Goal: Task Accomplishment & Management: Use online tool/utility

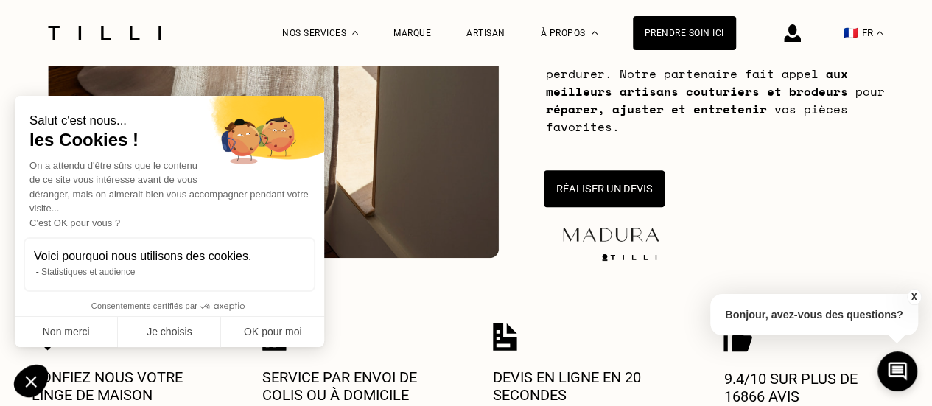
scroll to position [343, 0]
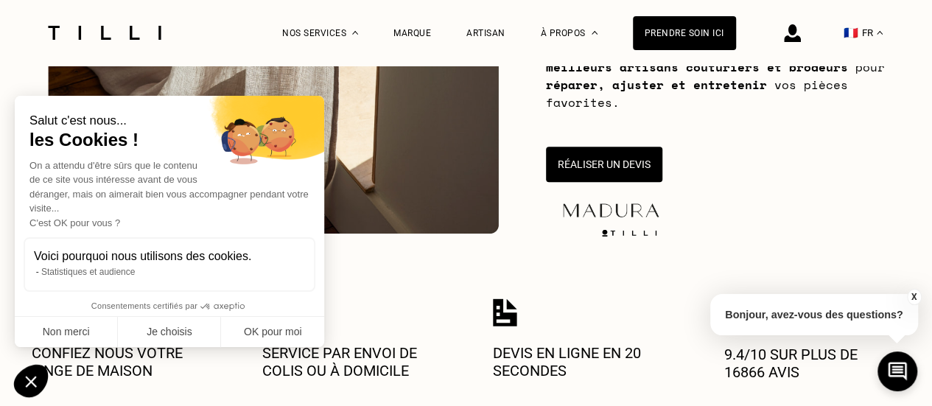
click at [416, 148] on img at bounding box center [273, 24] width 451 height 420
click at [72, 333] on button "Non merci" at bounding box center [66, 332] width 103 height 31
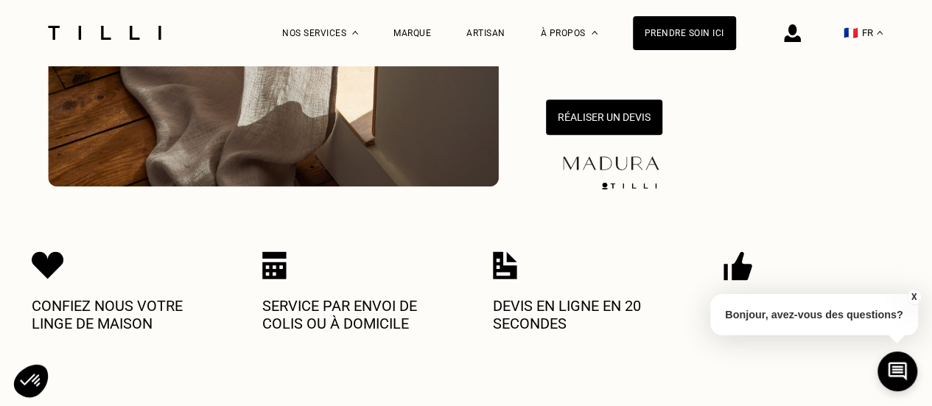
scroll to position [368, 0]
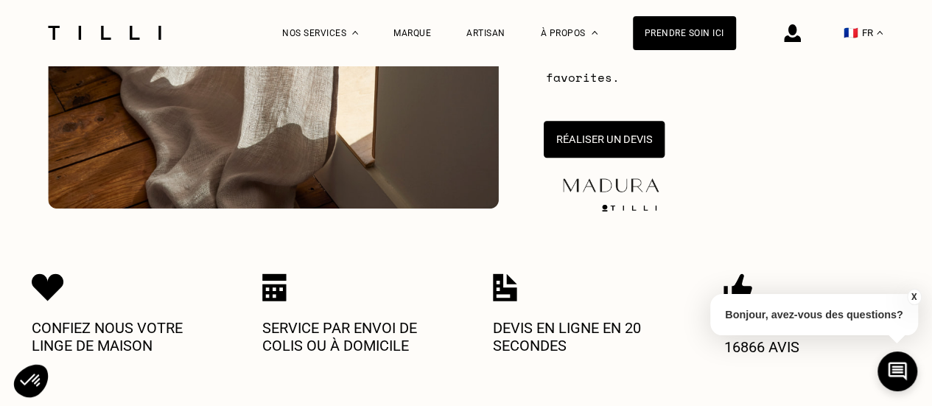
click at [622, 139] on button "Réaliser un devis" at bounding box center [603, 139] width 121 height 37
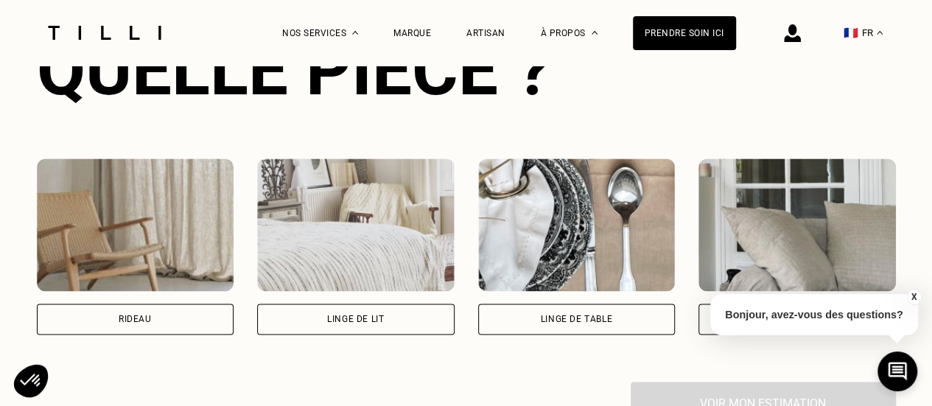
scroll to position [976, 0]
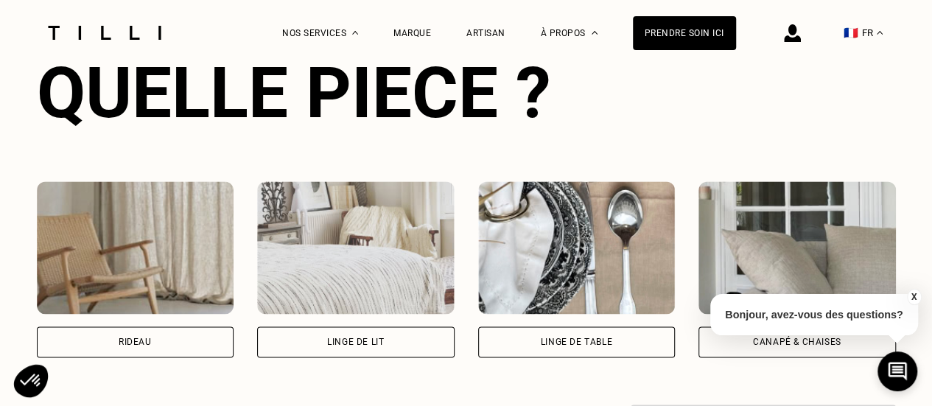
drag, startPoint x: 128, startPoint y: 352, endPoint x: 474, endPoint y: 344, distance: 345.7
click at [128, 351] on div "Rideau" at bounding box center [135, 341] width 197 height 31
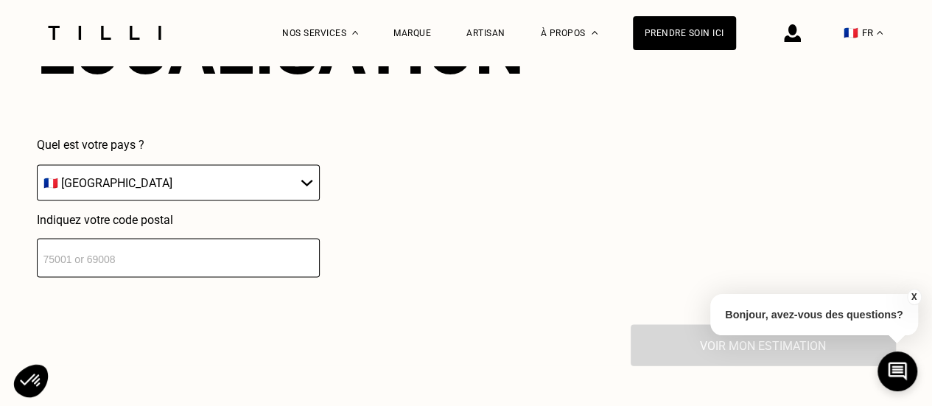
scroll to position [1441, 0]
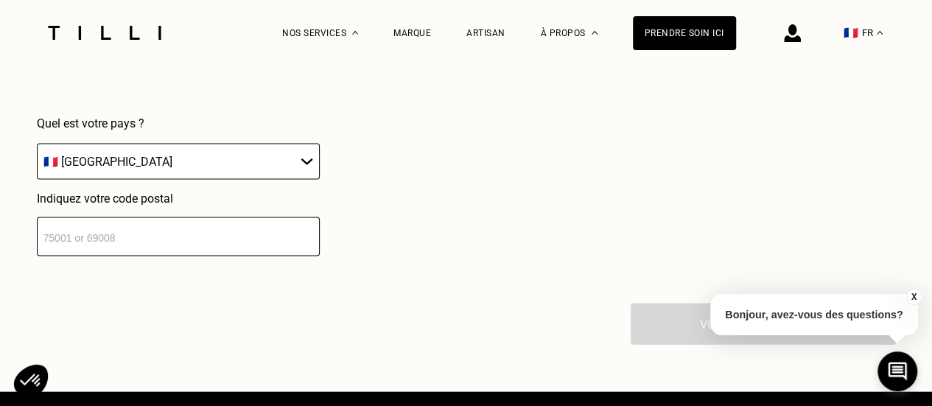
click at [299, 173] on select "🇩🇪 [GEOGRAPHIC_DATA] 🇦🇹 [GEOGRAPHIC_DATA] 🇧🇪 [GEOGRAPHIC_DATA] 🇧🇬 Bulgarie 🇨🇾 C…" at bounding box center [178, 162] width 283 height 36
click at [37, 150] on select "🇩🇪 [GEOGRAPHIC_DATA] 🇦🇹 [GEOGRAPHIC_DATA] 🇧🇪 [GEOGRAPHIC_DATA] 🇧🇬 Bulgarie 🇨🇾 C…" at bounding box center [178, 162] width 283 height 36
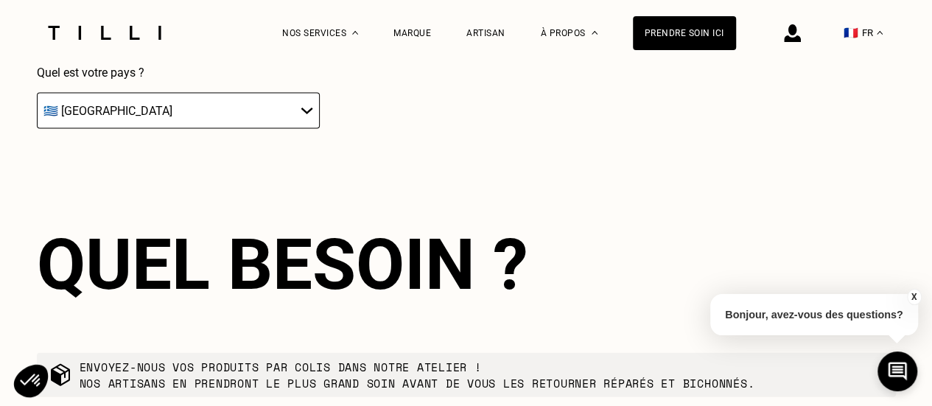
scroll to position [1435, 0]
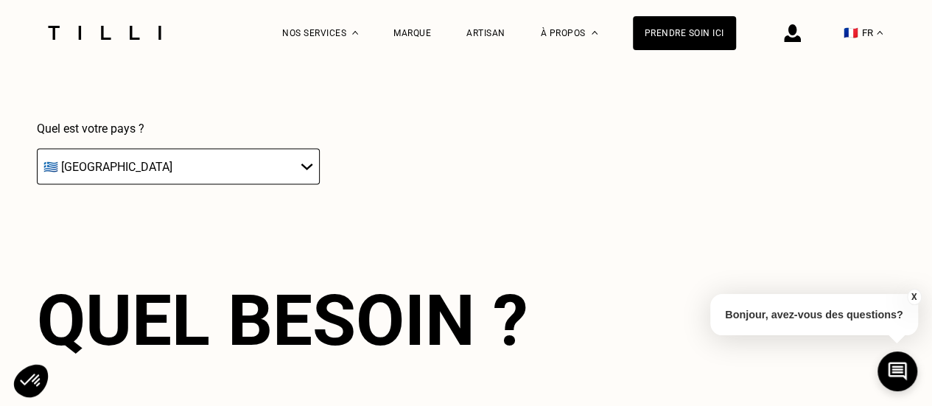
click at [303, 173] on select "🇩🇪 [GEOGRAPHIC_DATA] 🇦🇹 [GEOGRAPHIC_DATA] 🇧🇪 [GEOGRAPHIC_DATA] 🇧🇬 Bulgarie 🇨🇾 C…" at bounding box center [178, 167] width 283 height 36
select select "FR"
click at [37, 155] on select "🇩🇪 [GEOGRAPHIC_DATA] 🇦🇹 [GEOGRAPHIC_DATA] 🇧🇪 [GEOGRAPHIC_DATA] 🇧🇬 Bulgarie 🇨🇾 C…" at bounding box center [178, 167] width 283 height 36
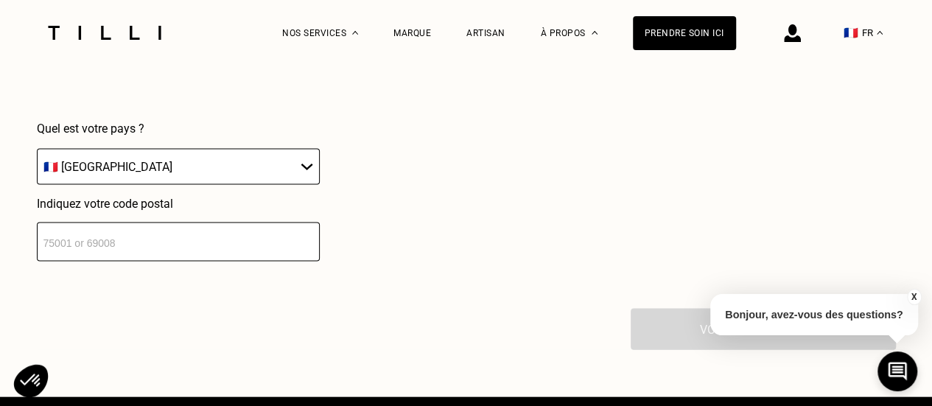
click at [102, 254] on input "number" at bounding box center [178, 242] width 283 height 39
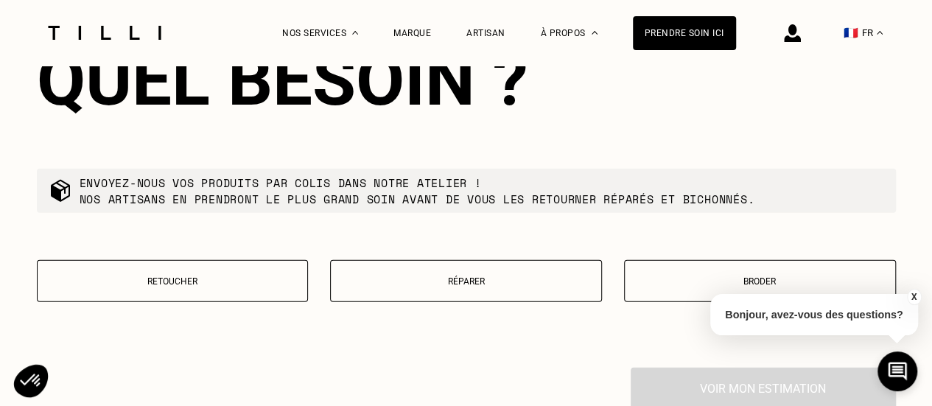
scroll to position [1757, 0]
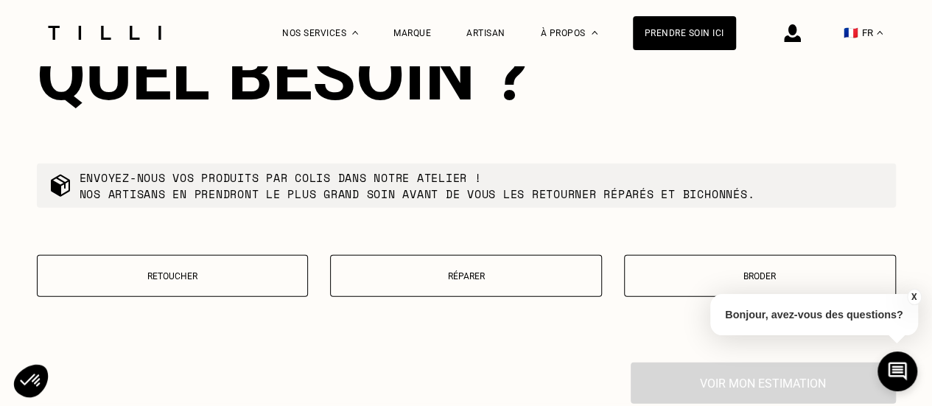
type input "13530"
click at [200, 281] on p "Retoucher" at bounding box center [173, 276] width 256 height 10
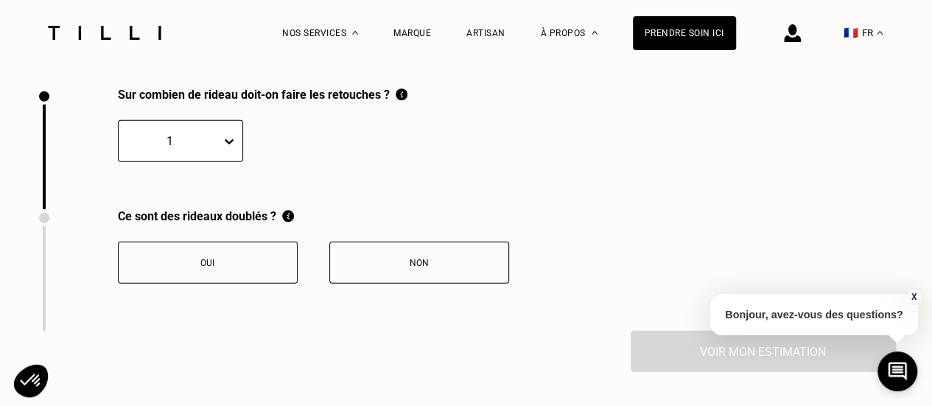
scroll to position [2037, 0]
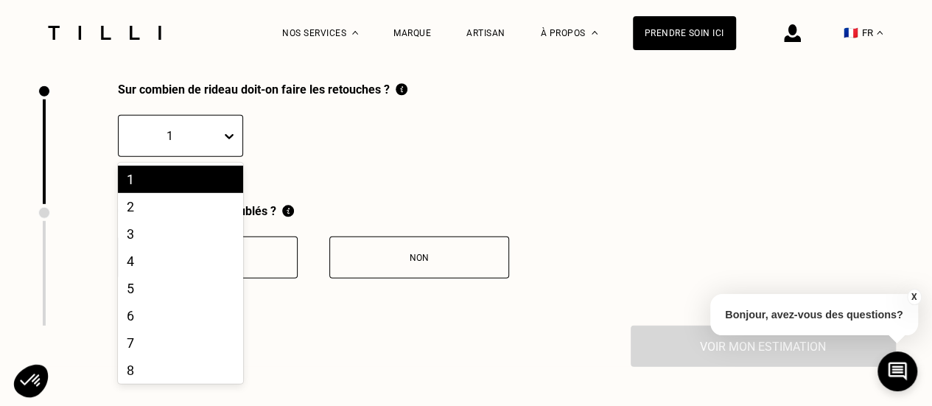
click at [222, 144] on icon at bounding box center [229, 136] width 15 height 15
click at [161, 220] on div "2" at bounding box center [180, 206] width 125 height 27
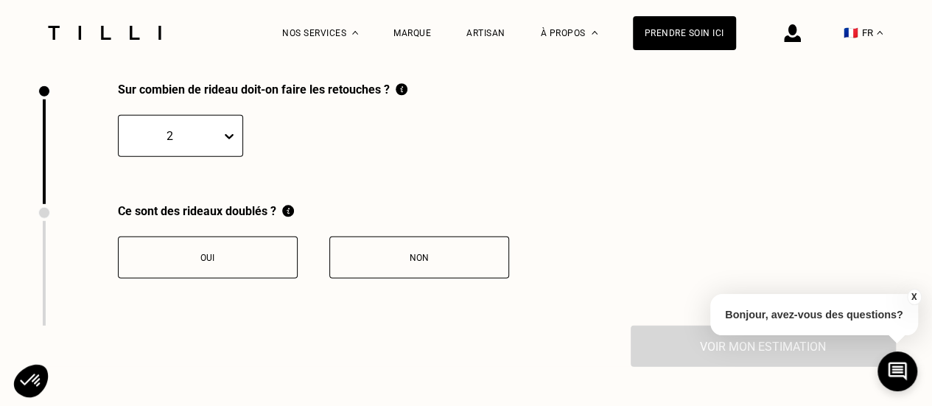
click at [416, 263] on div "Non" at bounding box center [419, 258] width 164 height 10
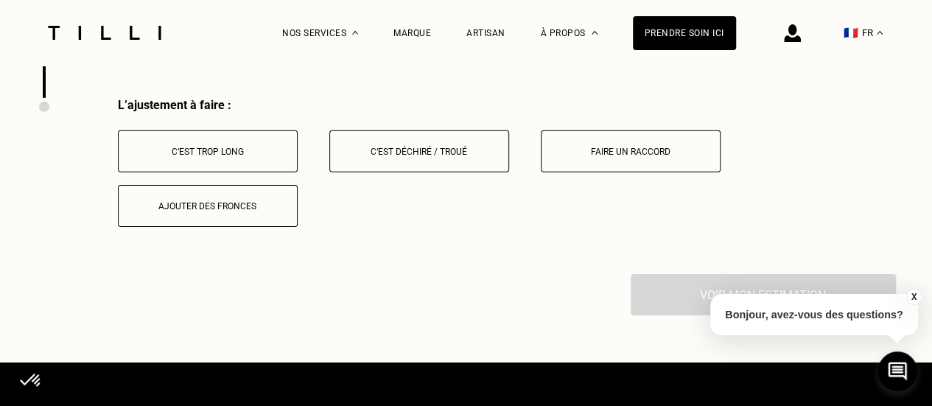
scroll to position [2281, 0]
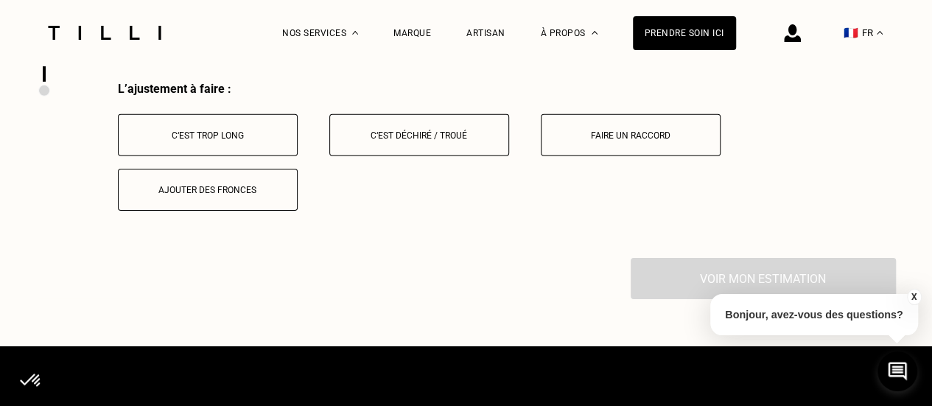
click at [184, 141] on div "C‘est trop long" at bounding box center [208, 135] width 164 height 10
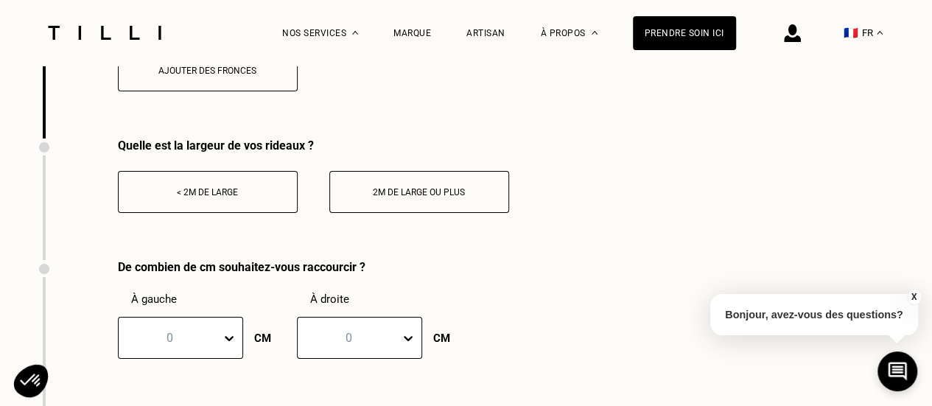
scroll to position [2404, 0]
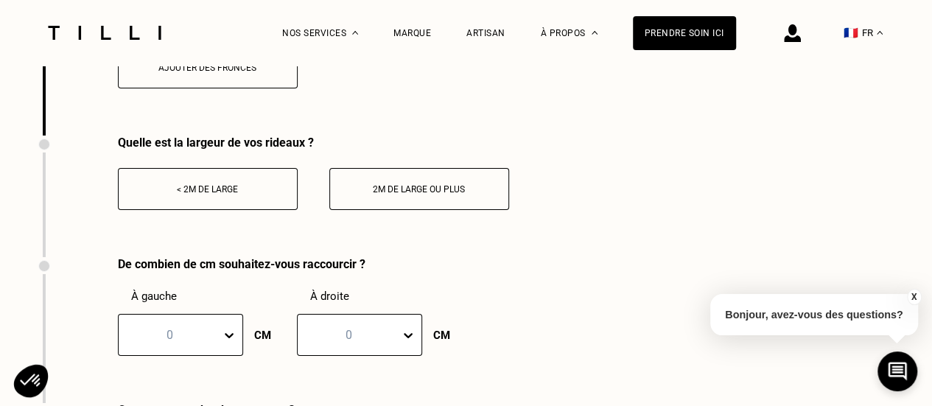
click at [197, 209] on button "< 2m de large" at bounding box center [208, 189] width 180 height 42
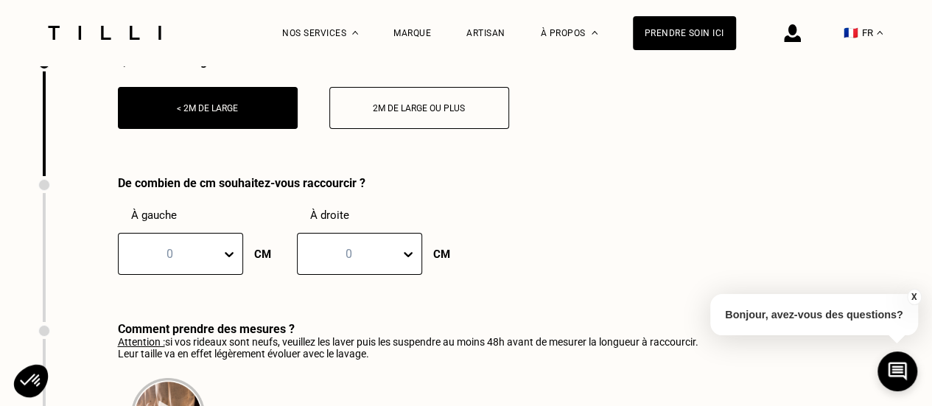
scroll to position [2502, 0]
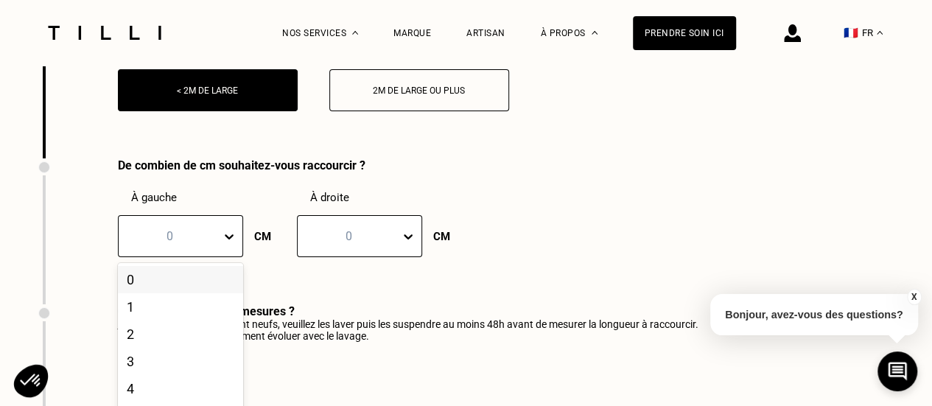
click at [227, 253] on div "101 results available. Use Up and Down to choose options, press Enter to select…" at bounding box center [180, 236] width 125 height 42
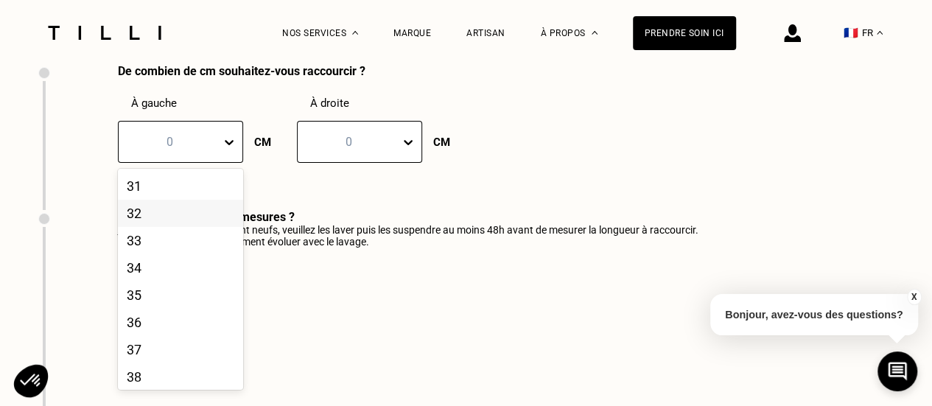
scroll to position [1041, 0]
click at [140, 248] on div "40" at bounding box center [180, 234] width 125 height 27
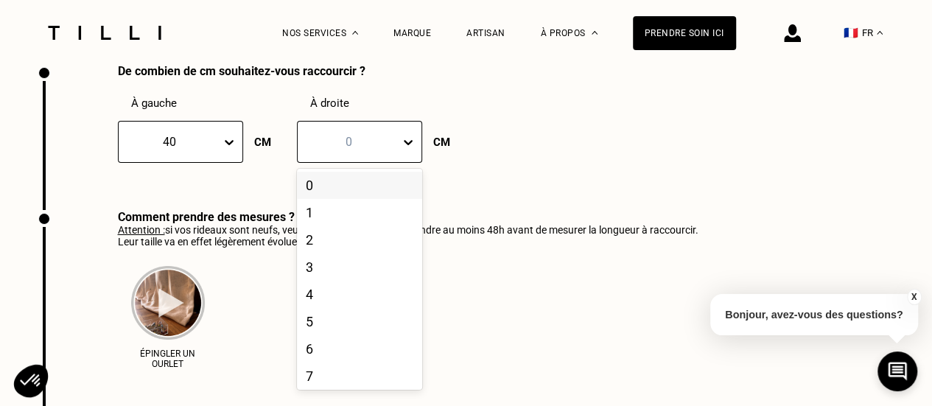
click at [408, 150] on icon at bounding box center [408, 142] width 15 height 15
click at [303, 283] on div "40" at bounding box center [359, 269] width 125 height 27
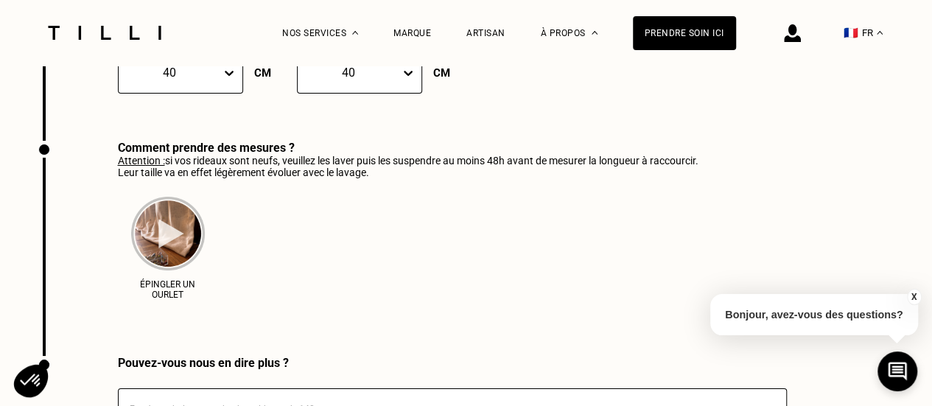
scroll to position [2670, 0]
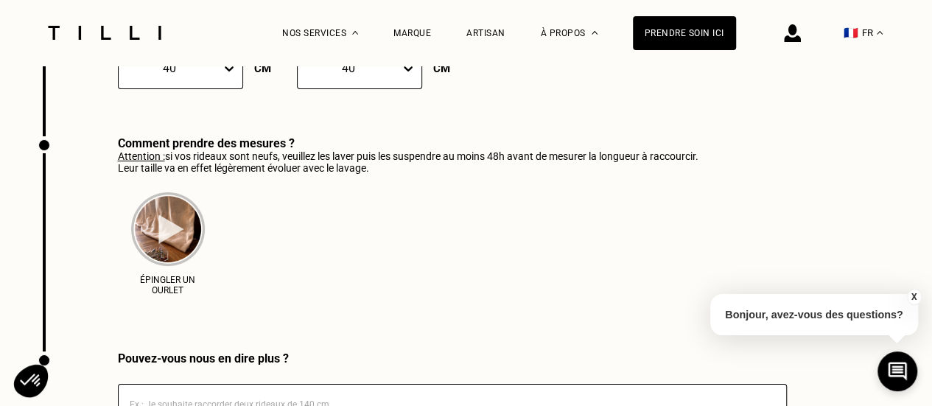
click at [169, 242] on img at bounding box center [168, 229] width 74 height 74
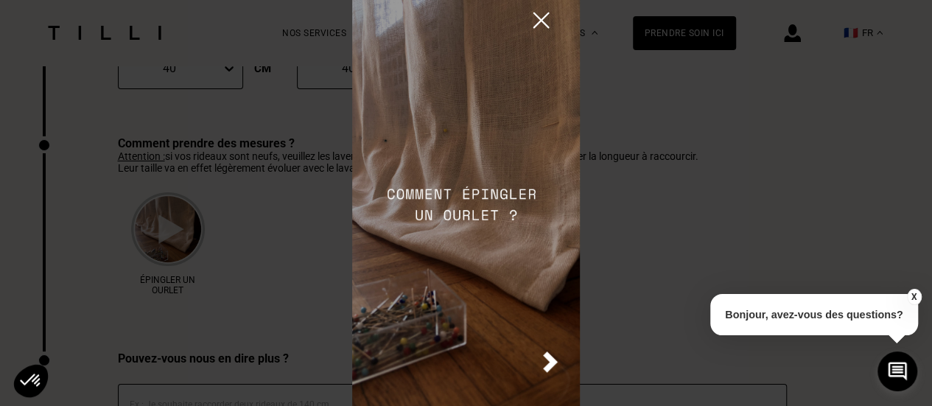
click at [541, 18] on img at bounding box center [541, 20] width 26 height 26
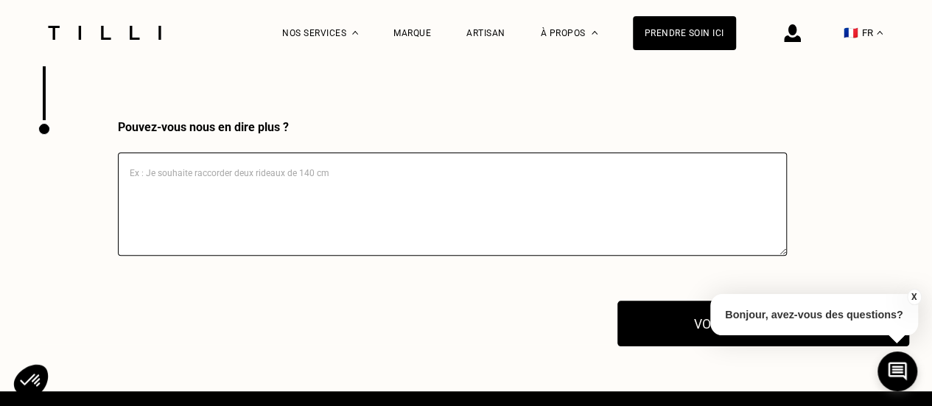
scroll to position [3014, 0]
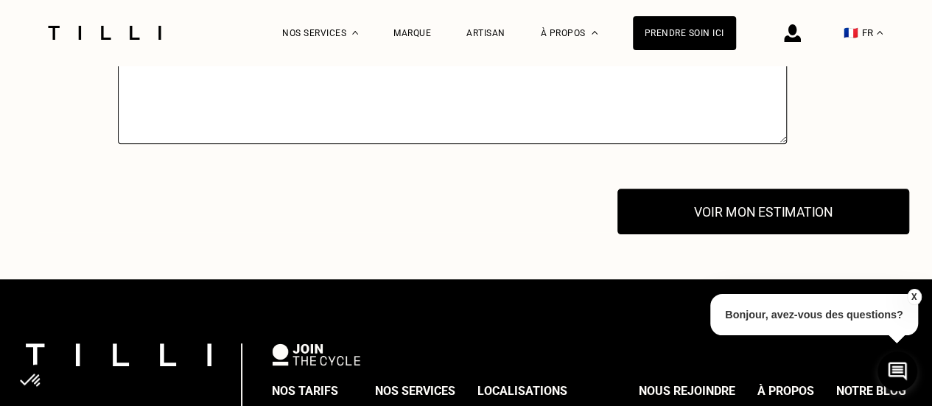
click at [777, 232] on button "Voir mon estimation" at bounding box center [763, 212] width 292 height 46
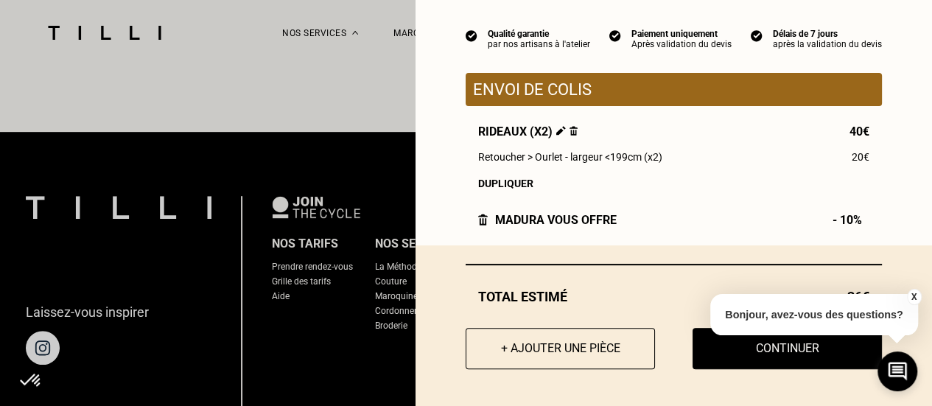
scroll to position [3161, 0]
click at [892, 267] on div "Total estimé 36€ + Ajouter une pièce Continuer" at bounding box center [674, 325] width 517 height 161
click at [911, 293] on button "X" at bounding box center [913, 297] width 15 height 16
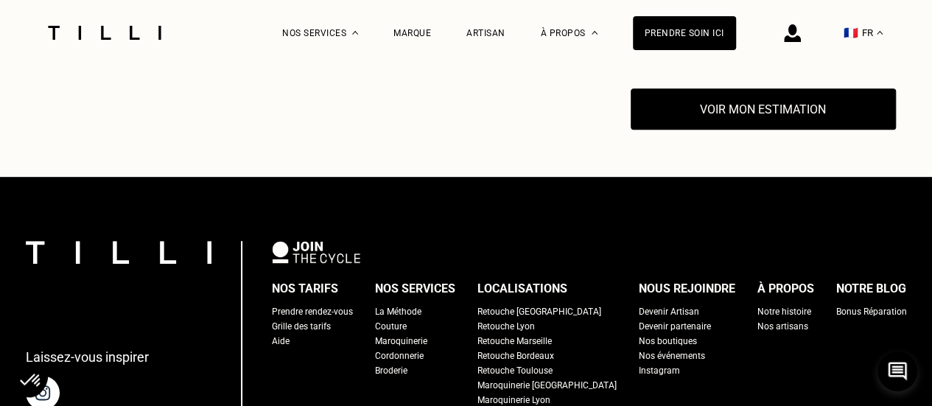
scroll to position [2989, 0]
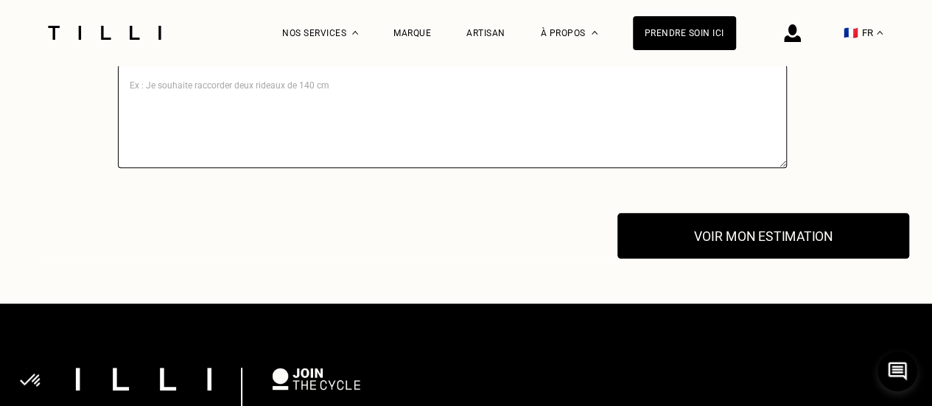
click at [743, 251] on button "Voir mon estimation" at bounding box center [763, 236] width 292 height 46
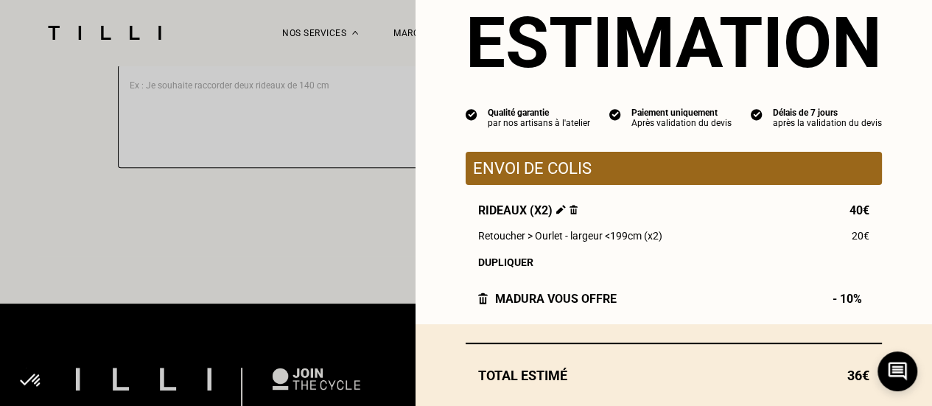
scroll to position [130, 0]
